Goal: Check status: Check status

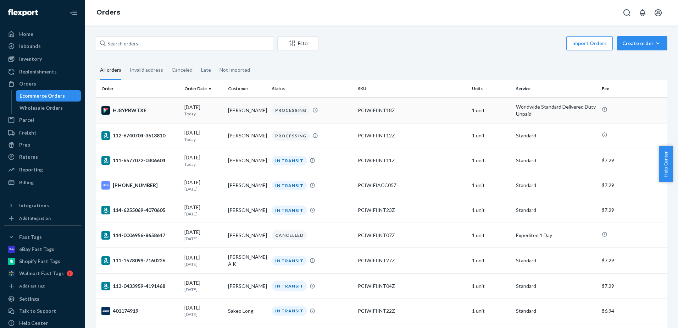
click at [150, 115] on td "HJ8YPBWTXE" at bounding box center [139, 110] width 86 height 26
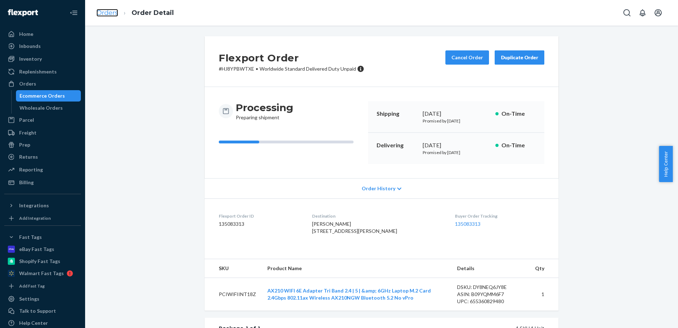
click at [114, 13] on link "Orders" at bounding box center [108, 13] width 22 height 8
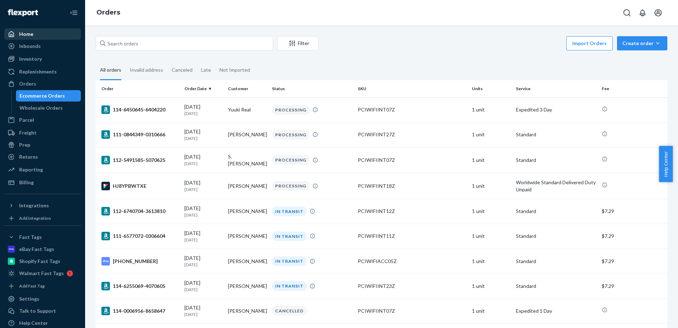
click at [35, 35] on div "Home" at bounding box center [42, 34] width 75 height 10
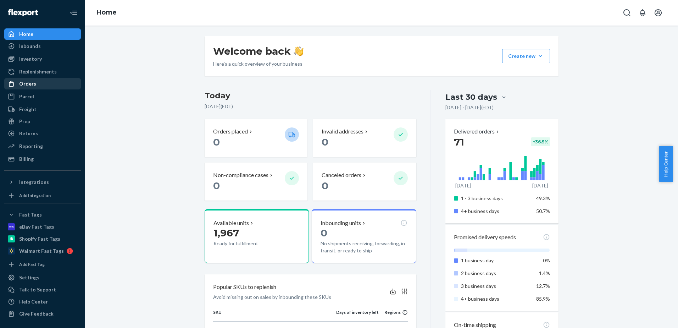
click at [28, 87] on div "Orders" at bounding box center [27, 83] width 17 height 7
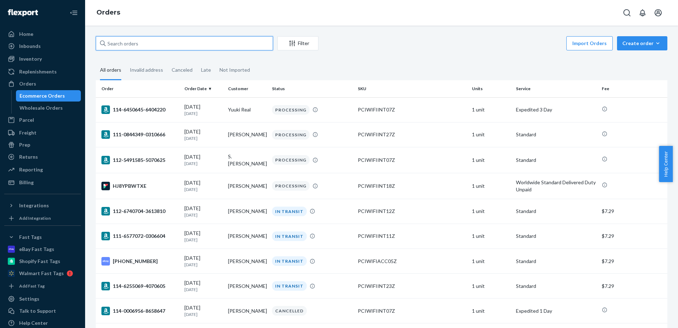
click at [143, 39] on input "text" at bounding box center [184, 43] width 177 height 14
paste input "112-9009901-1197009"
type input "112-9009901-1197009"
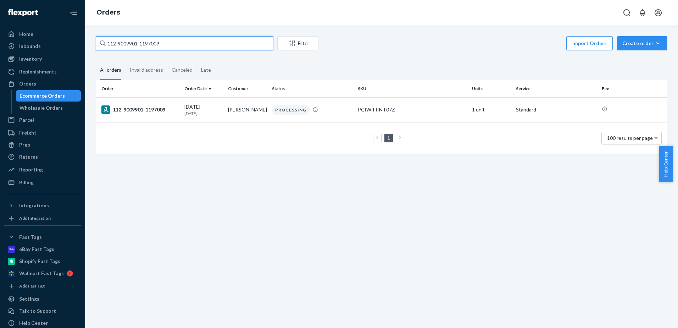
drag, startPoint x: 174, startPoint y: 40, endPoint x: 96, endPoint y: 42, distance: 78.1
click at [96, 42] on input "112-9009901-1197009" at bounding box center [184, 43] width 177 height 14
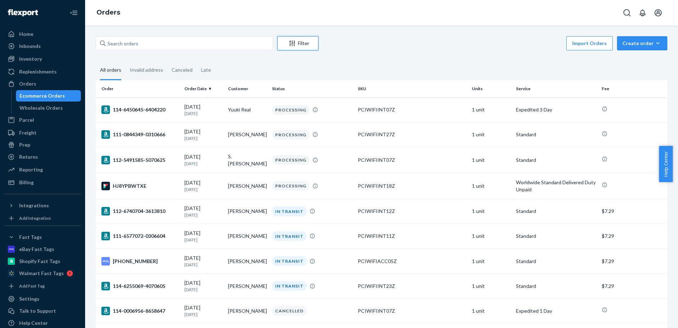
click at [305, 40] on div "Filter" at bounding box center [298, 43] width 40 height 7
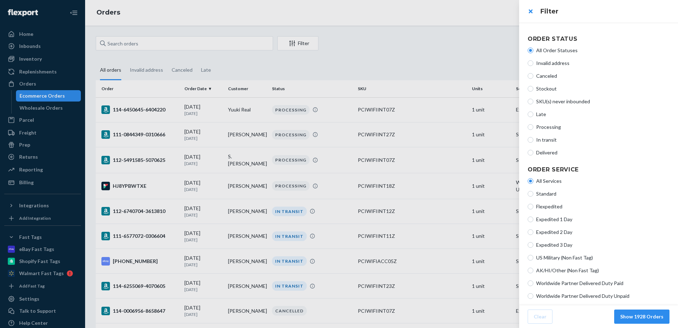
click at [545, 125] on span "Processing" at bounding box center [603, 126] width 133 height 7
click at [534, 125] on input "Processing" at bounding box center [531, 127] width 6 height 6
radio input "true"
radio input "false"
click at [642, 318] on button "Show 5 Orders" at bounding box center [646, 316] width 47 height 14
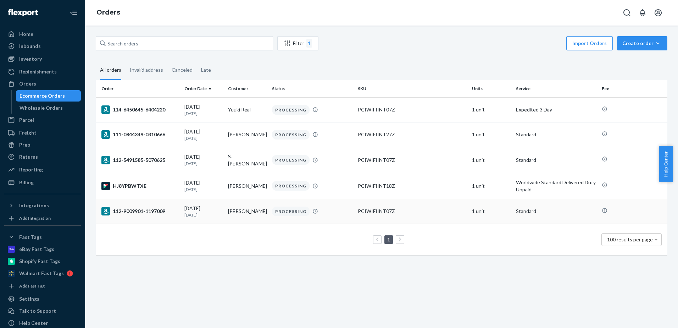
click at [155, 214] on div "112-9009901-1197009" at bounding box center [139, 211] width 77 height 9
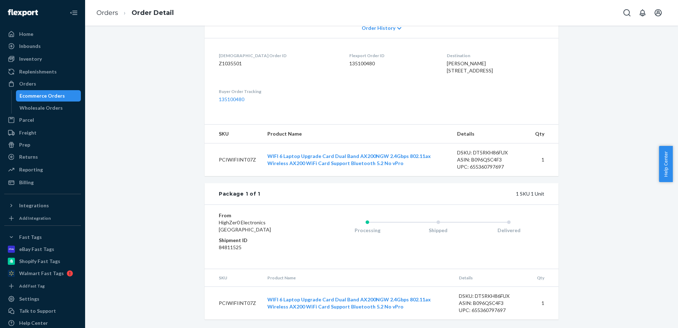
scroll to position [175, 0]
click at [318, 311] on td "WIFI 6 Laptop Upgrade Card Dual Band AX200NGW 2.4Gbps 802.11ax Wireless AX200 W…" at bounding box center [358, 303] width 192 height 33
click at [318, 308] on link "WIFI 6 Laptop Upgrade Card Dual Band AX200NGW 2.4Gbps 802.11ax Wireless AX200 W…" at bounding box center [350, 302] width 164 height 13
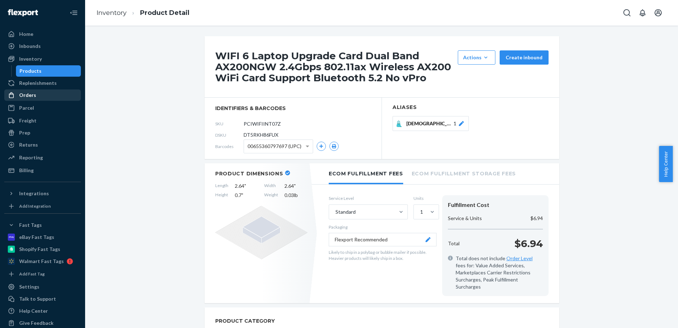
click at [29, 93] on div "Orders" at bounding box center [27, 95] width 17 height 7
